Goal: Task Accomplishment & Management: Manage account settings

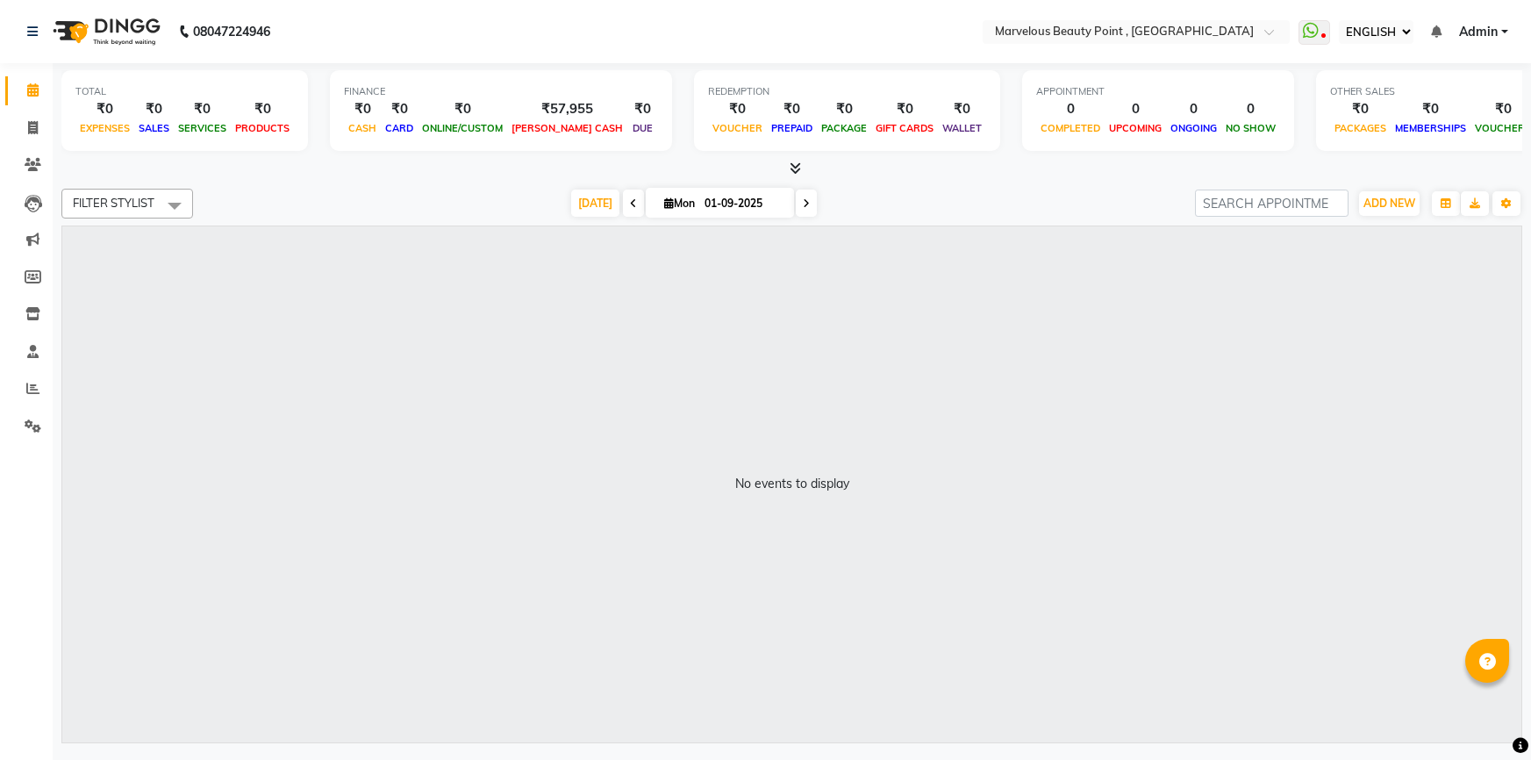
select select "ec"
click at [1381, 203] on span "ADD NEW" at bounding box center [1390, 203] width 52 height 13
click at [1318, 303] on link "ADD ATTENDANCE" at bounding box center [1348, 304] width 144 height 23
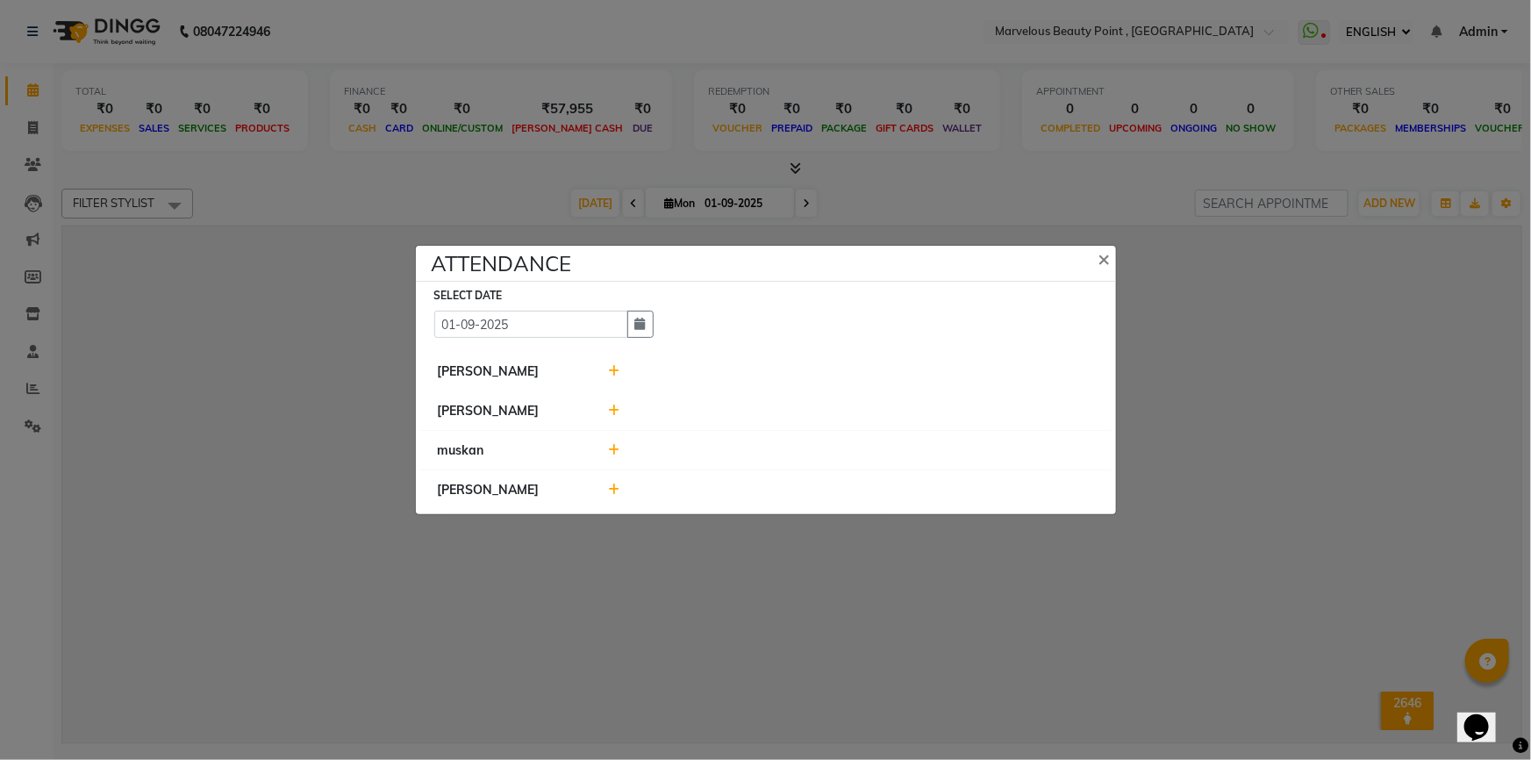
click at [615, 453] on icon at bounding box center [613, 450] width 11 height 12
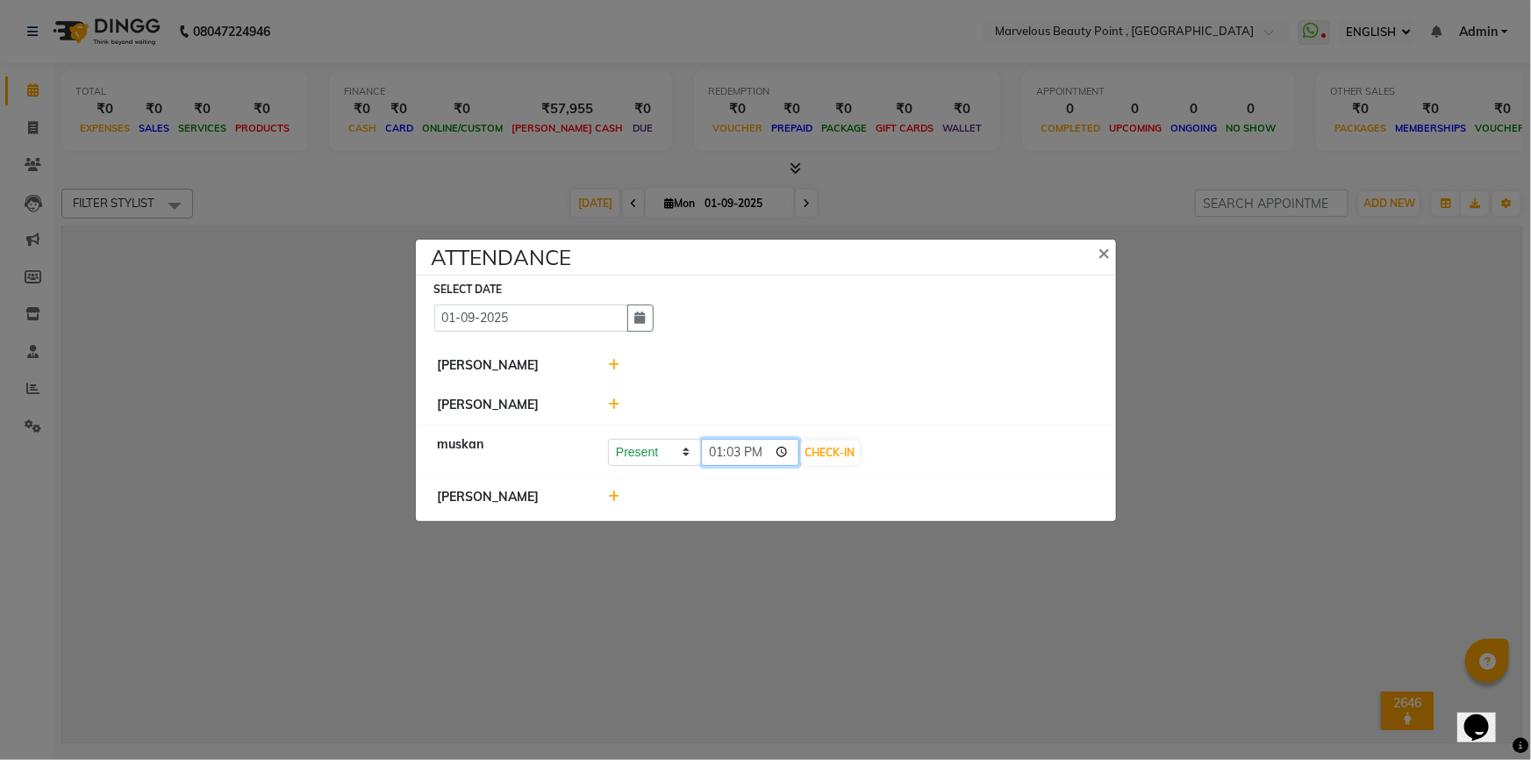
click at [708, 455] on input "13:03" at bounding box center [750, 452] width 98 height 27
type input "12:15"
click at [801, 456] on button "CHECK-IN" at bounding box center [830, 452] width 59 height 25
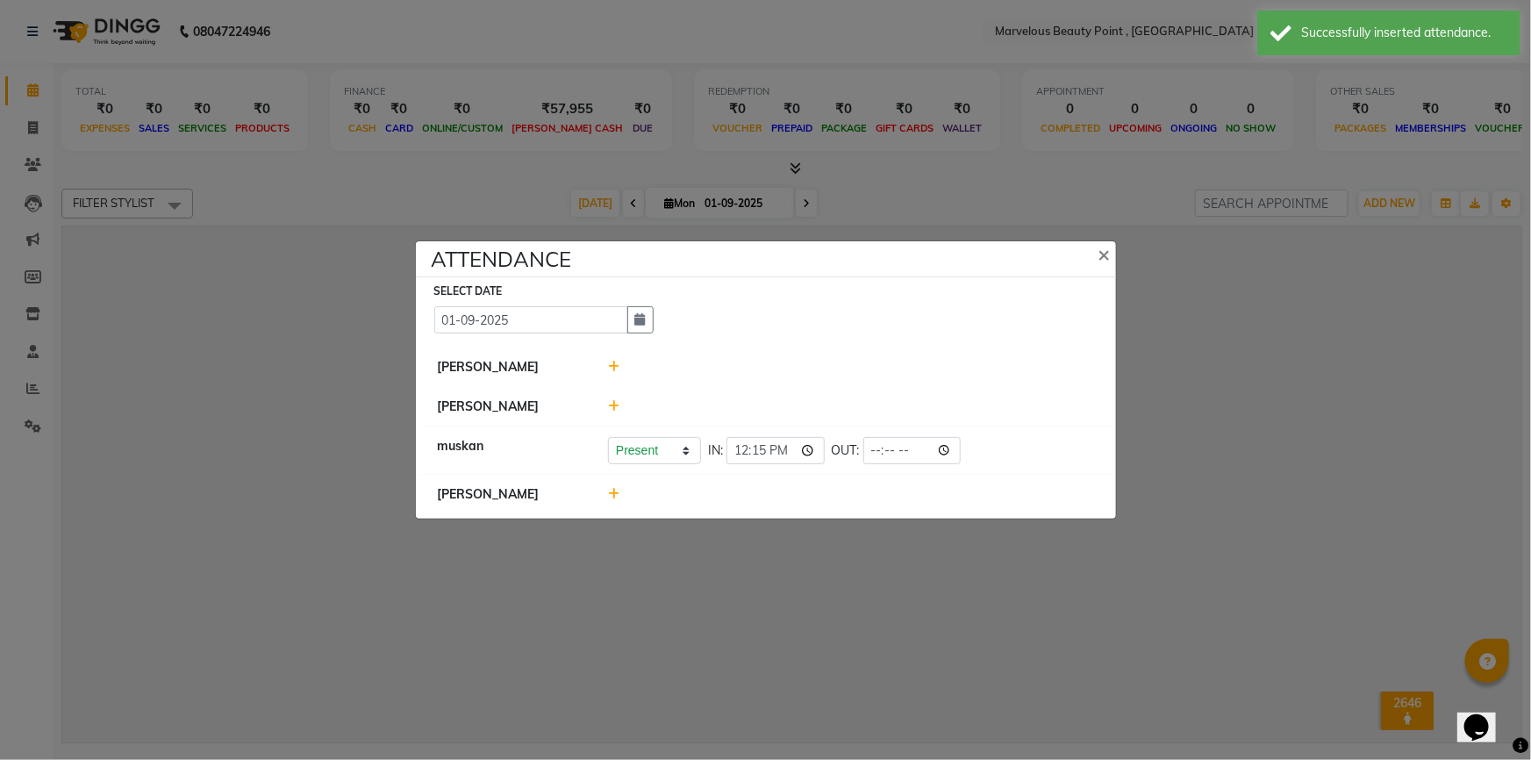
click at [612, 406] on icon at bounding box center [613, 406] width 11 height 12
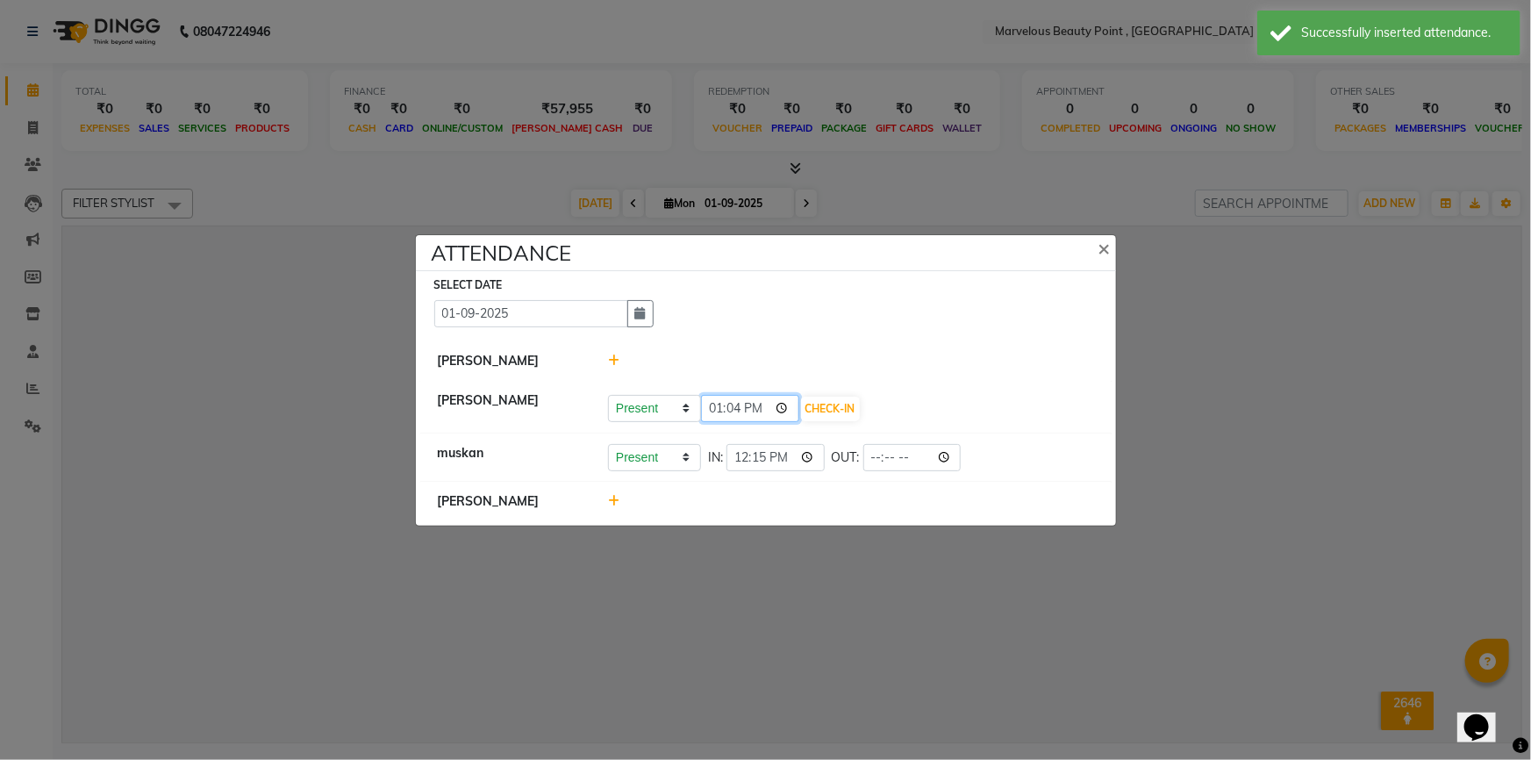
click at [724, 407] on input "13:04" at bounding box center [750, 408] width 98 height 27
type input "10:00"
click at [801, 405] on button "CHECK-IN" at bounding box center [830, 409] width 59 height 25
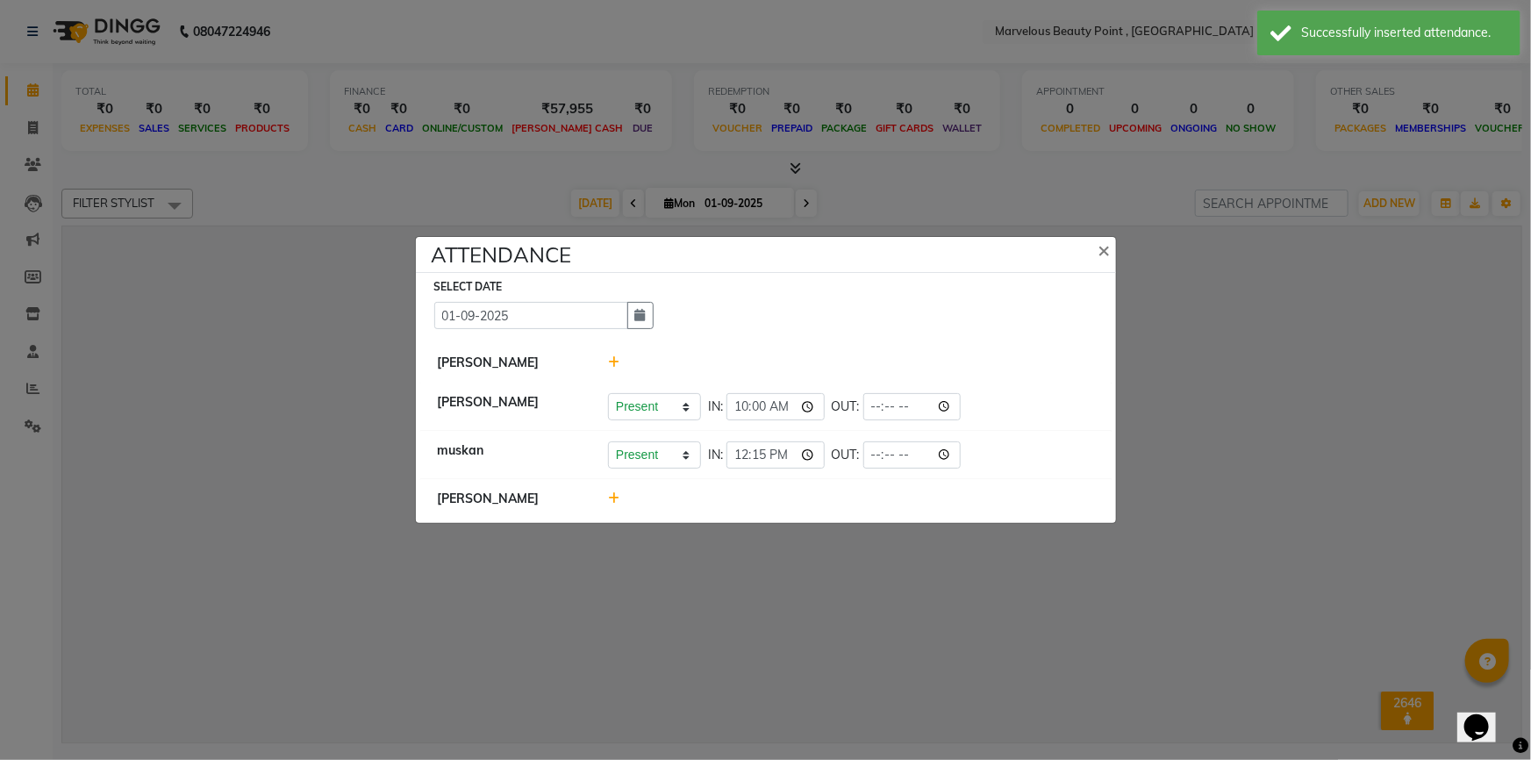
click at [612, 360] on icon at bounding box center [613, 362] width 11 height 12
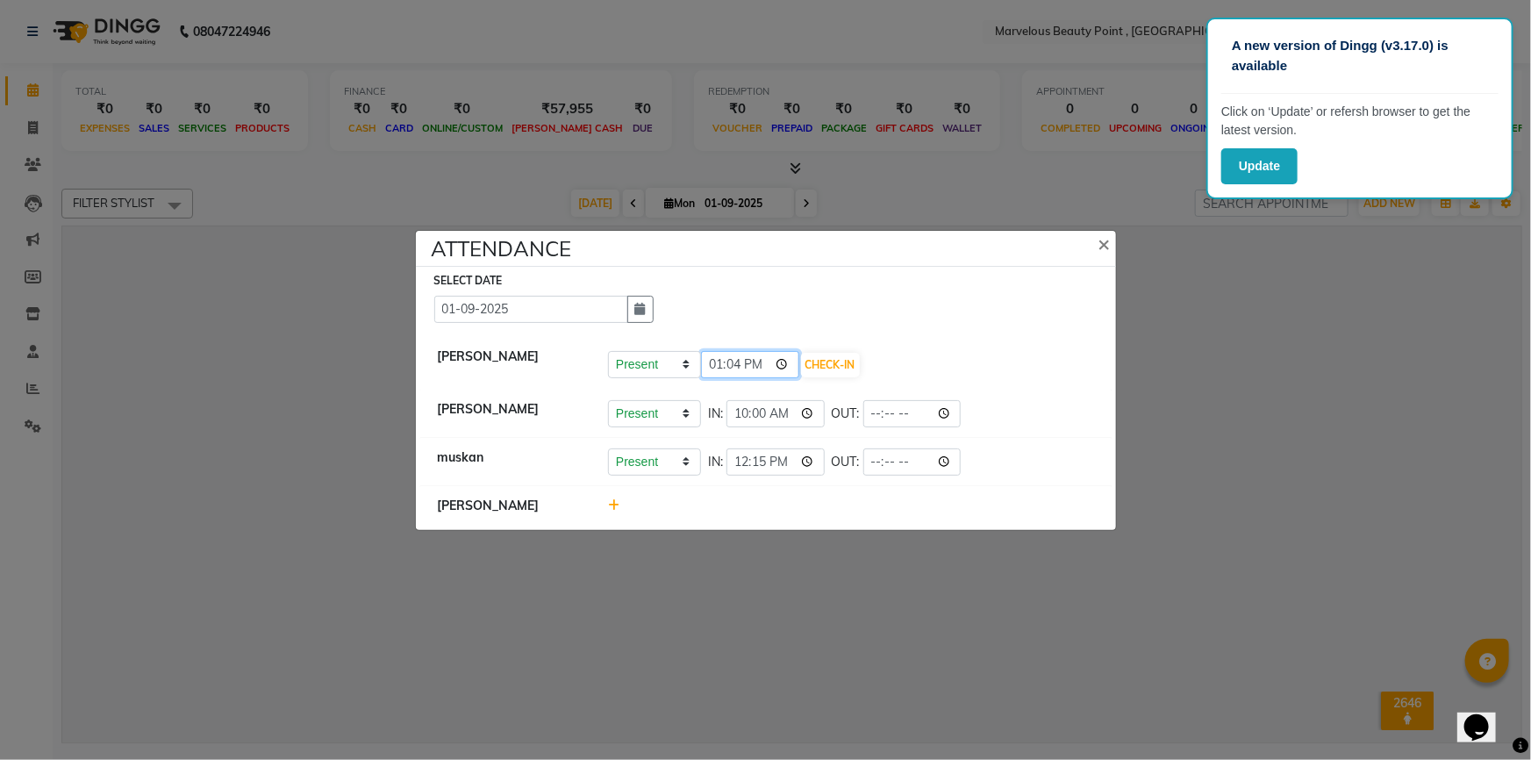
click at [720, 366] on input "13:04" at bounding box center [750, 364] width 98 height 27
type input "10:00"
click at [801, 360] on button "CHECK-IN" at bounding box center [830, 365] width 59 height 25
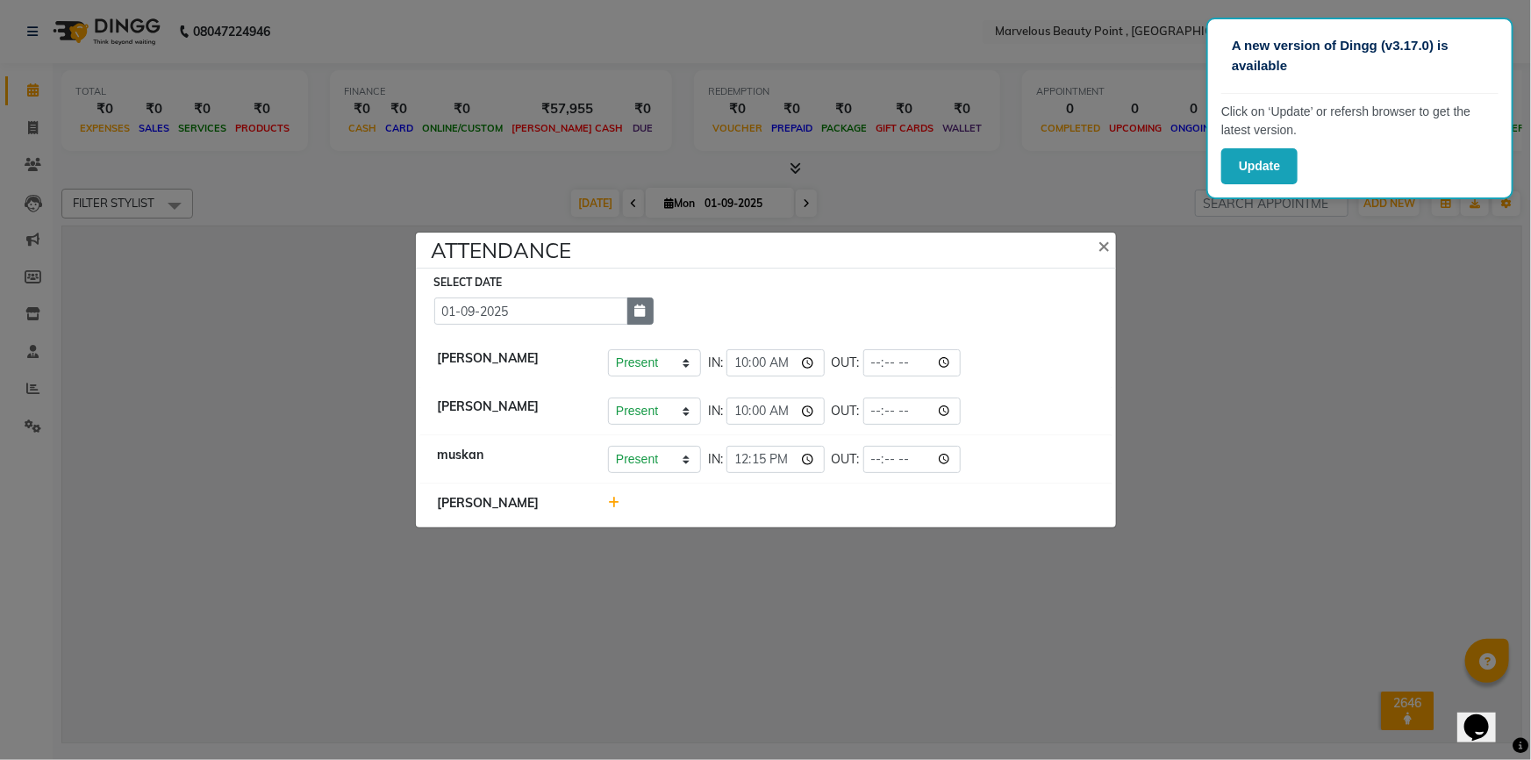
click at [645, 311] on icon "button" at bounding box center [640, 310] width 11 height 12
select select "9"
select select "2025"
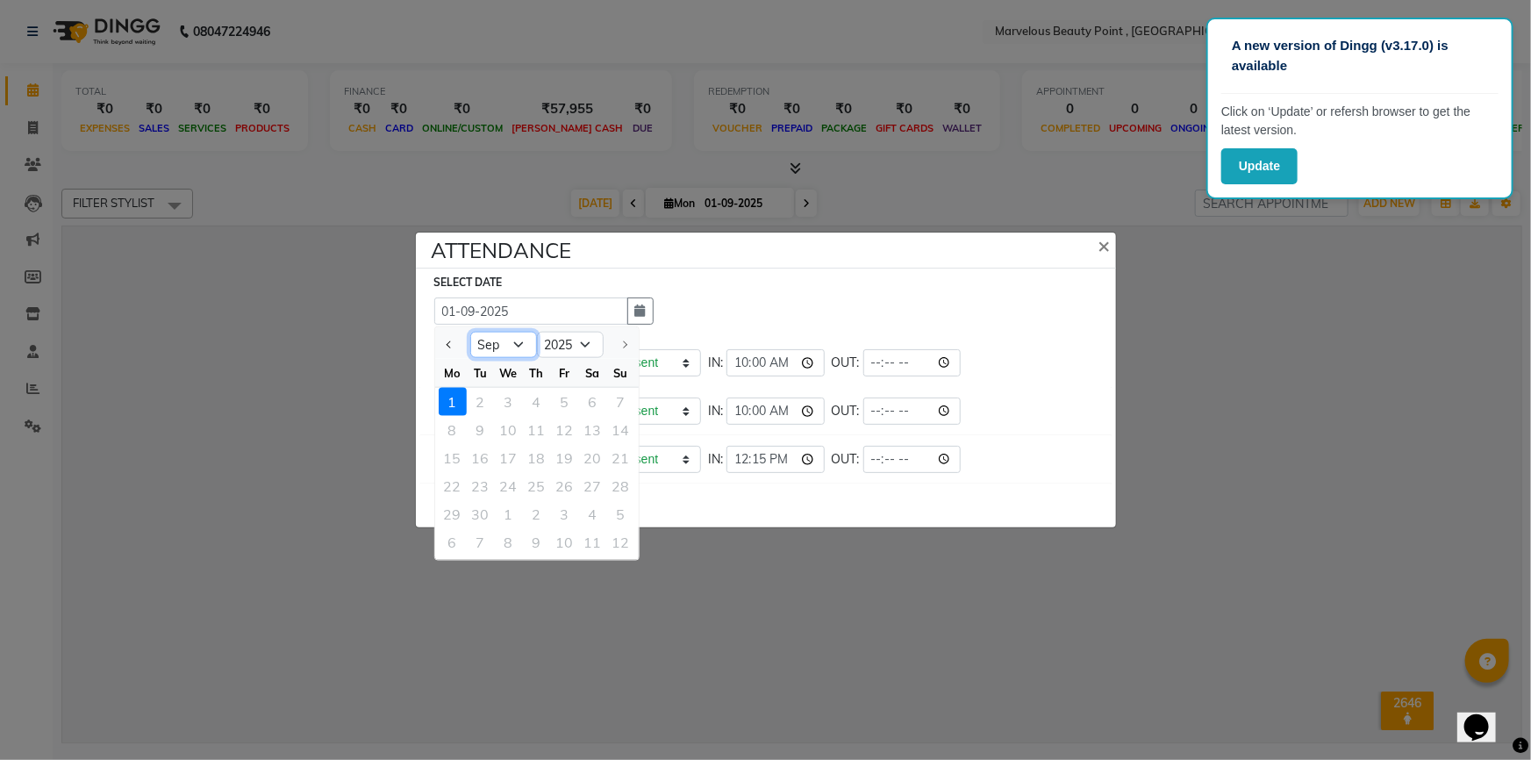
click at [518, 345] on select "Jan Feb Mar Apr May Jun [DATE] Aug Sep" at bounding box center [503, 345] width 67 height 26
select select "8"
click at [470, 332] on select "Jan Feb Mar Apr May Jun [DATE] Aug Sep" at bounding box center [503, 345] width 67 height 26
click at [618, 518] on div "31" at bounding box center [621, 514] width 28 height 28
type input "31-08-2025"
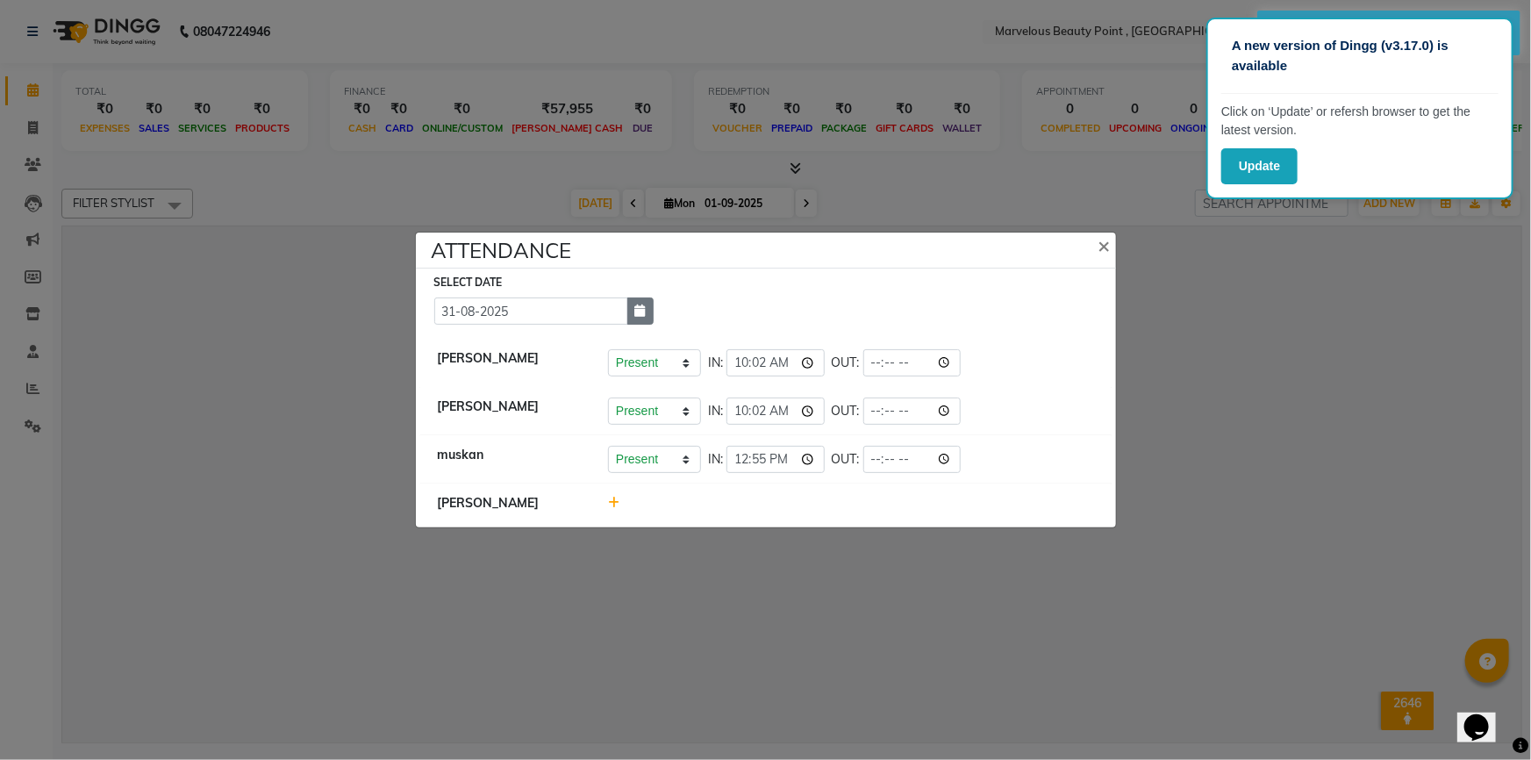
click at [640, 307] on icon "button" at bounding box center [640, 310] width 11 height 12
select select "8"
select select "2025"
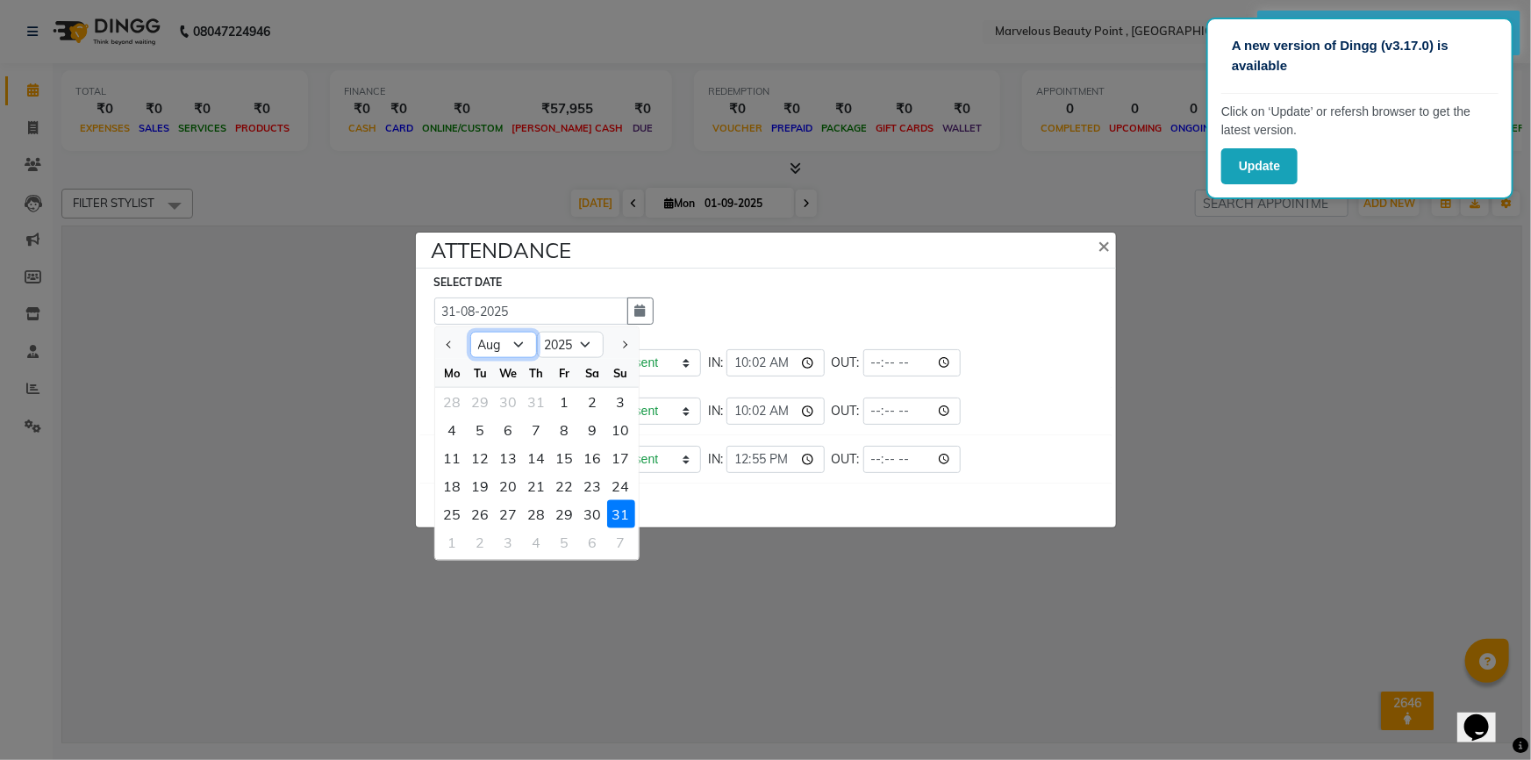
click at [513, 350] on select "Jan Feb Mar Apr May Jun [DATE] Aug Sep" at bounding box center [503, 345] width 67 height 26
select select "9"
click at [470, 332] on select "Jan Feb Mar Apr May Jun [DATE] Aug Sep" at bounding box center [503, 345] width 67 height 26
click at [450, 403] on div "1" at bounding box center [453, 402] width 28 height 28
type input "01-09-2025"
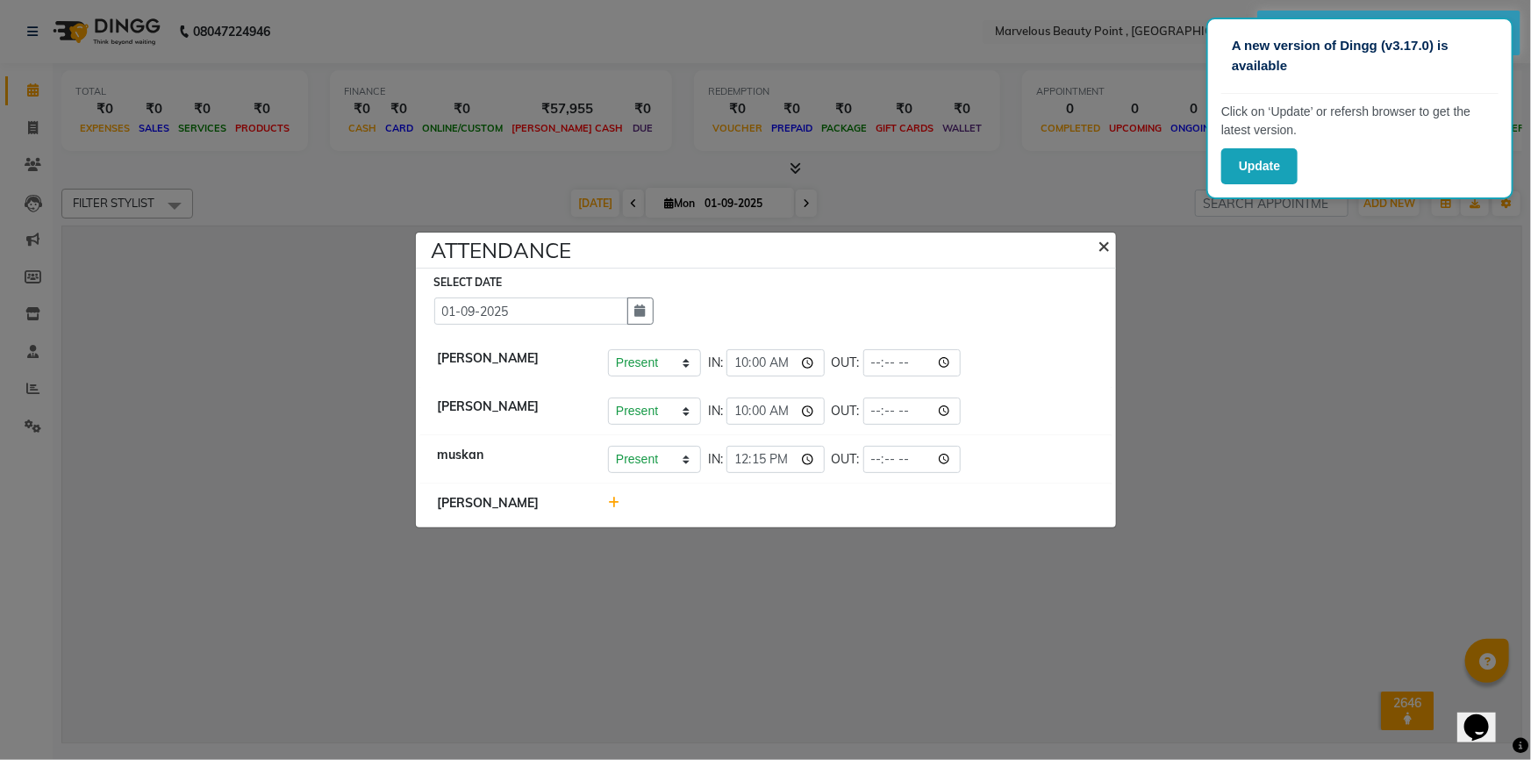
click at [1099, 245] on span "×" at bounding box center [1105, 245] width 12 height 26
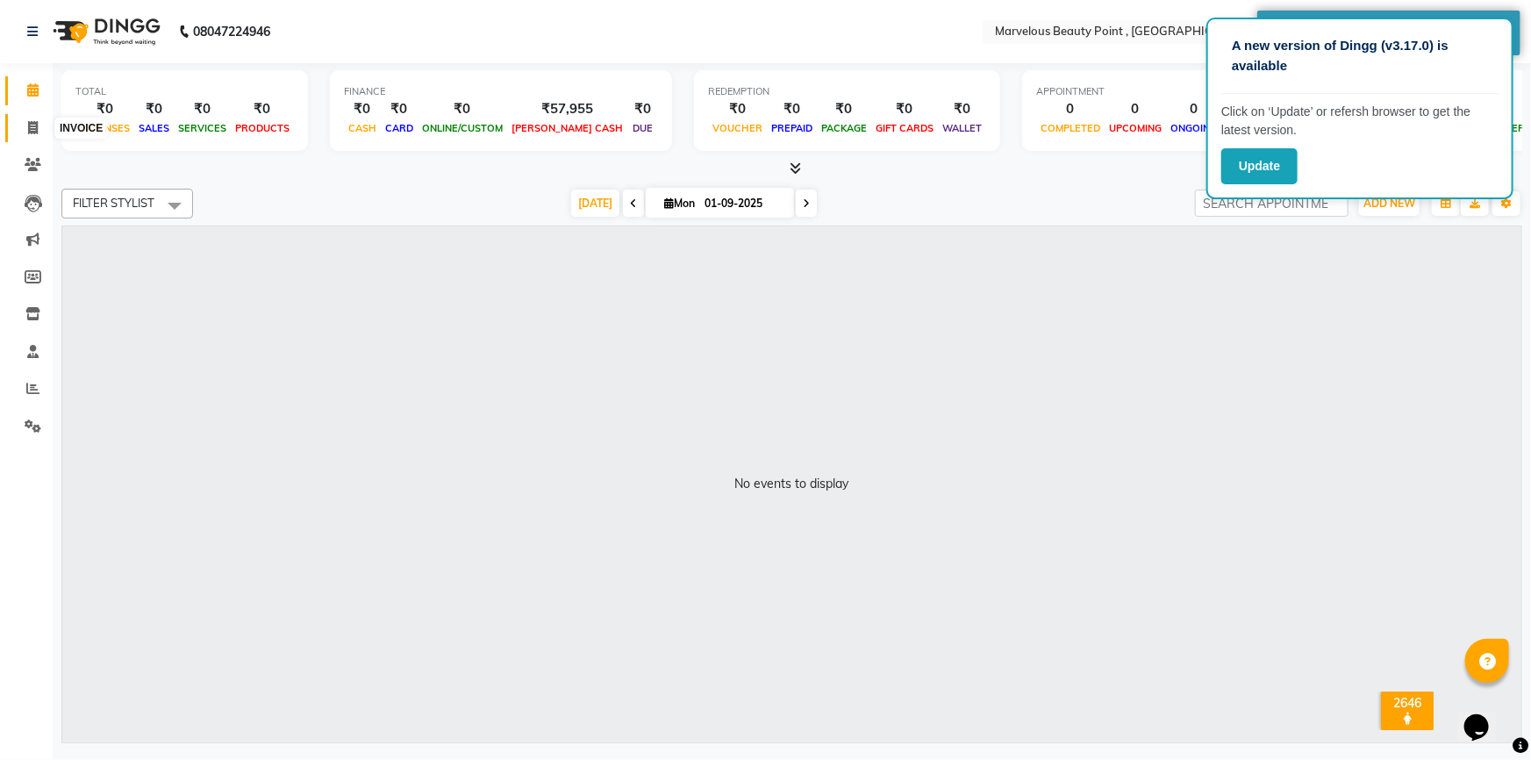
click at [36, 122] on icon at bounding box center [33, 127] width 10 height 13
select select "6391"
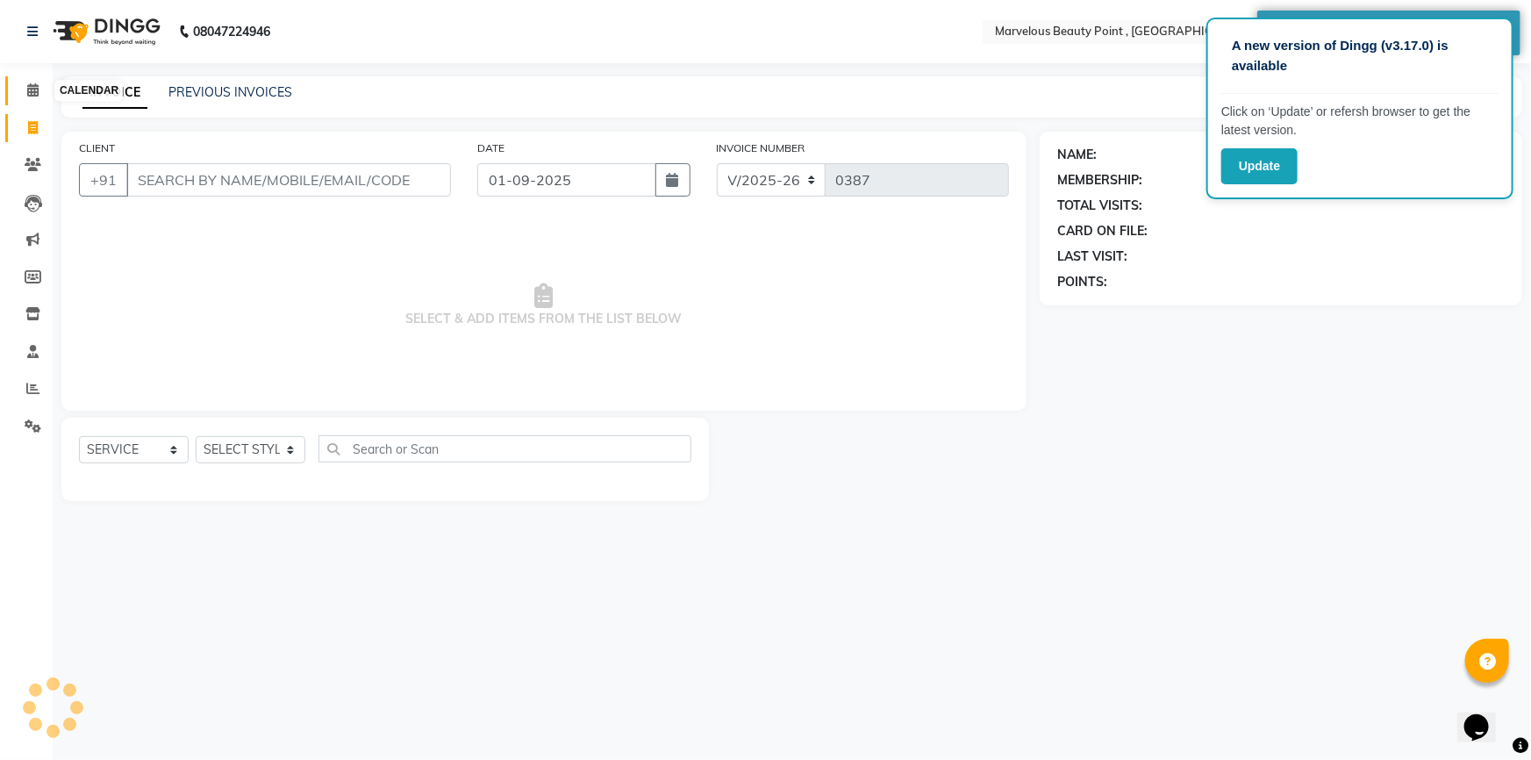
select select "V"
select select "48482"
click at [35, 97] on span at bounding box center [33, 91] width 31 height 20
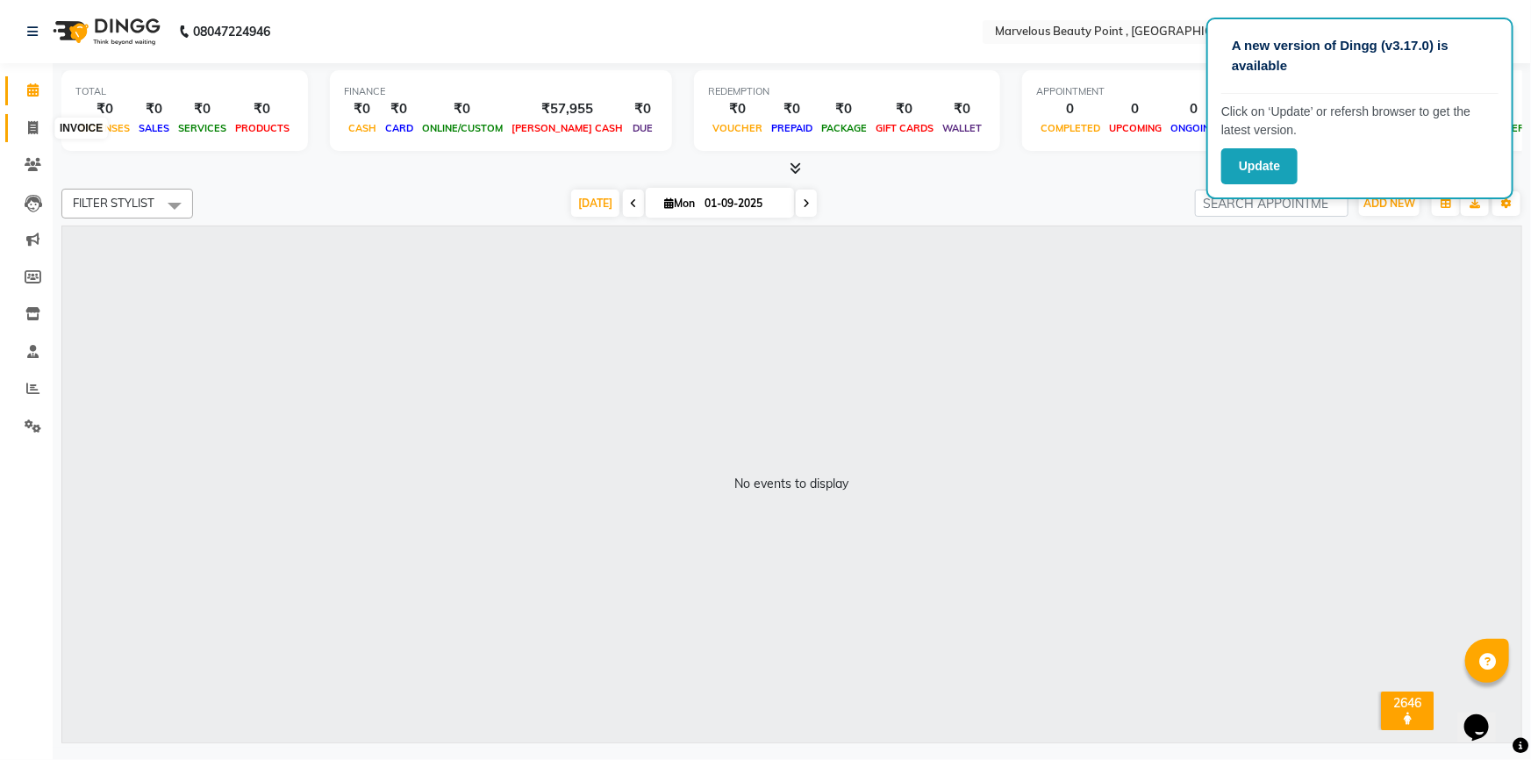
click at [32, 128] on icon at bounding box center [33, 127] width 10 height 13
select select "6391"
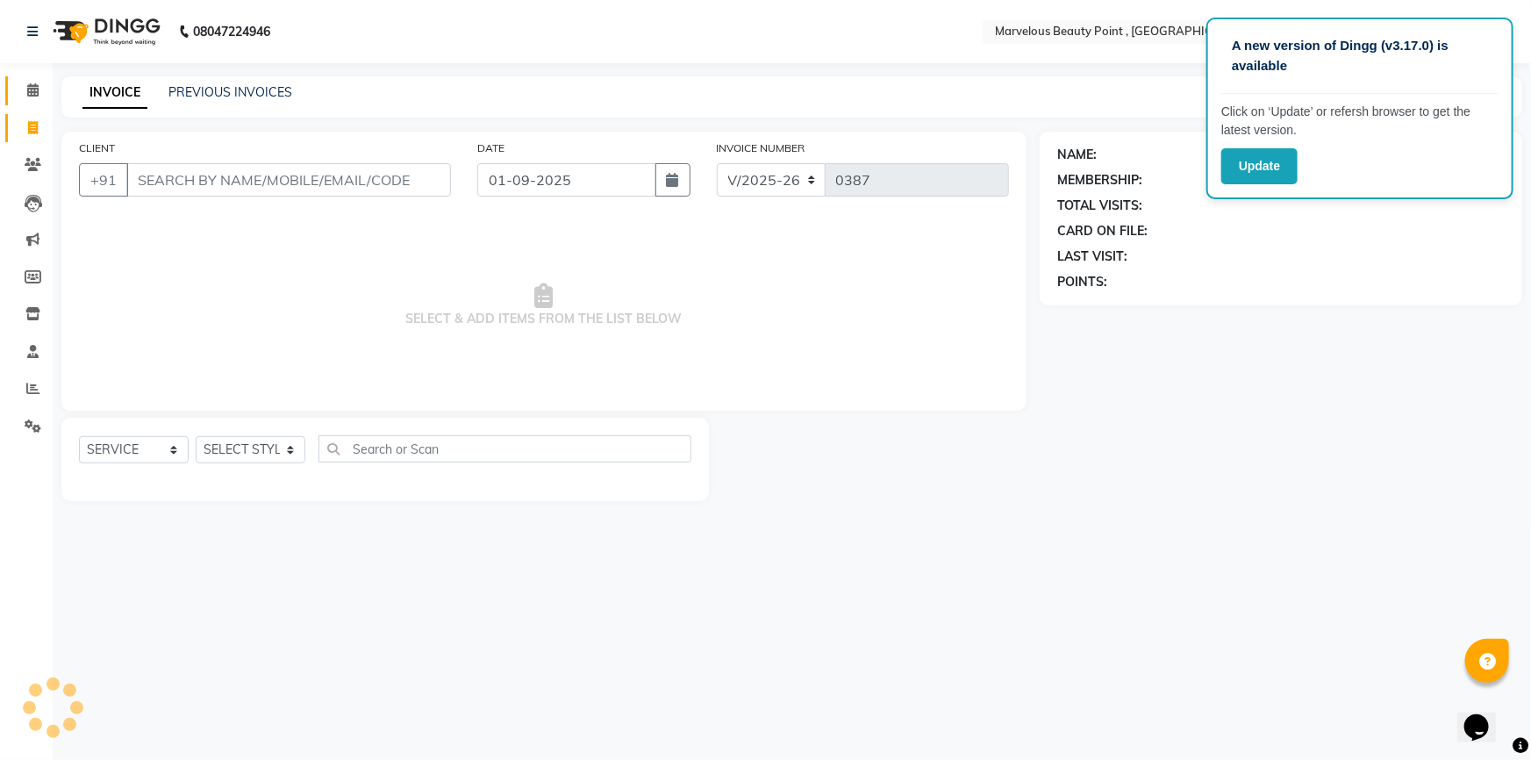
select select "V"
select select "48482"
click at [38, 93] on icon at bounding box center [32, 89] width 11 height 13
